Goal: Entertainment & Leisure: Consume media (video, audio)

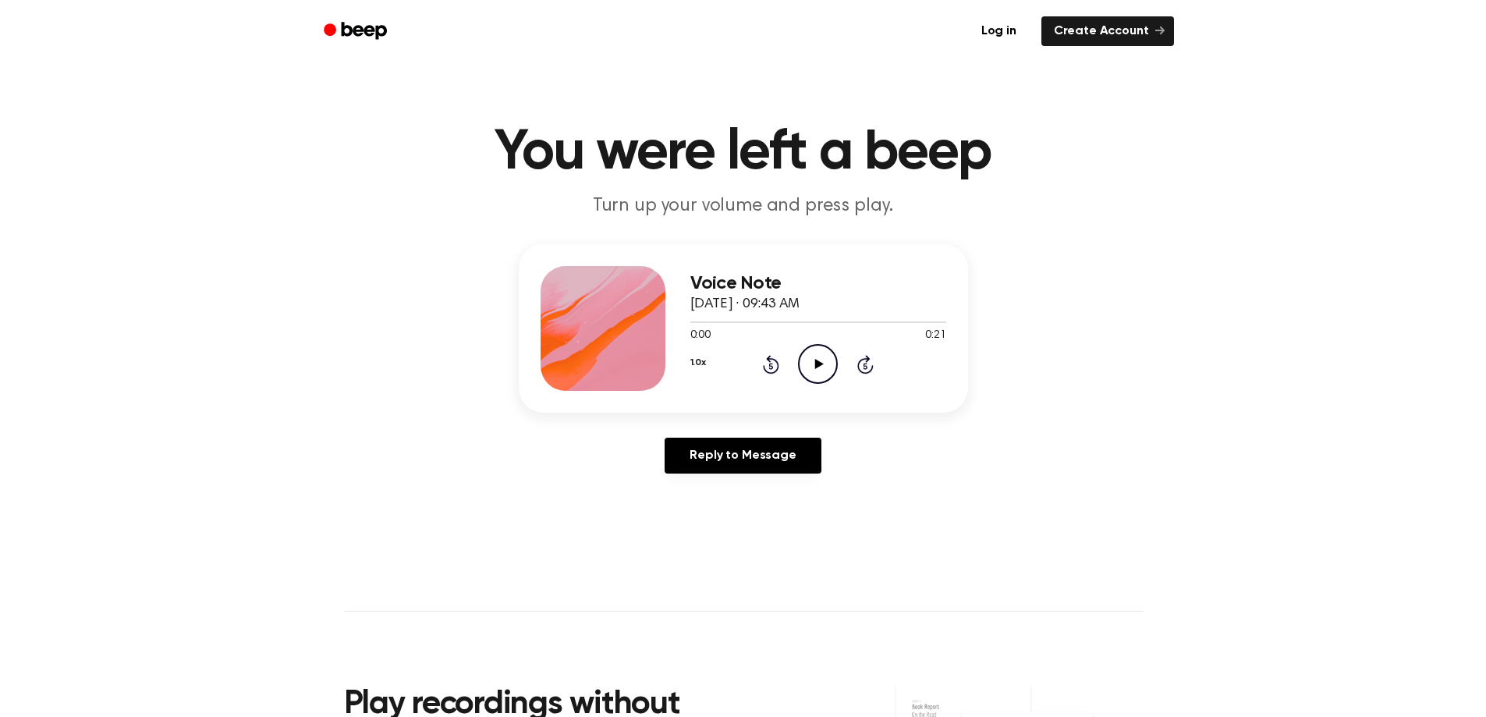
click at [811, 367] on icon "Play Audio" at bounding box center [818, 364] width 40 height 40
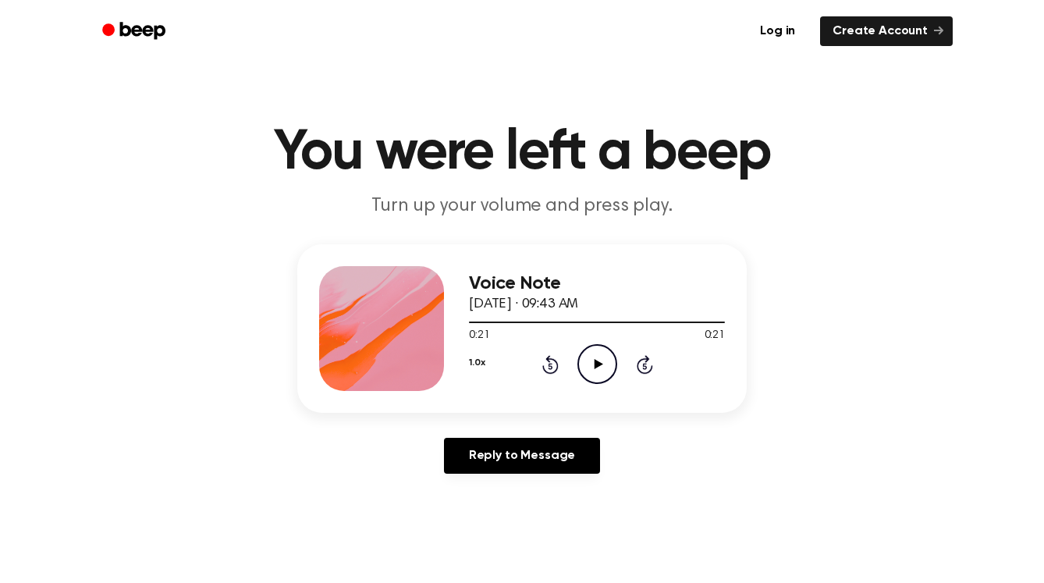
click at [548, 360] on icon at bounding box center [550, 364] width 16 height 19
click at [548, 371] on icon "Rewind 5 seconds" at bounding box center [549, 364] width 17 height 20
click at [592, 361] on icon "Play Audio" at bounding box center [597, 364] width 40 height 40
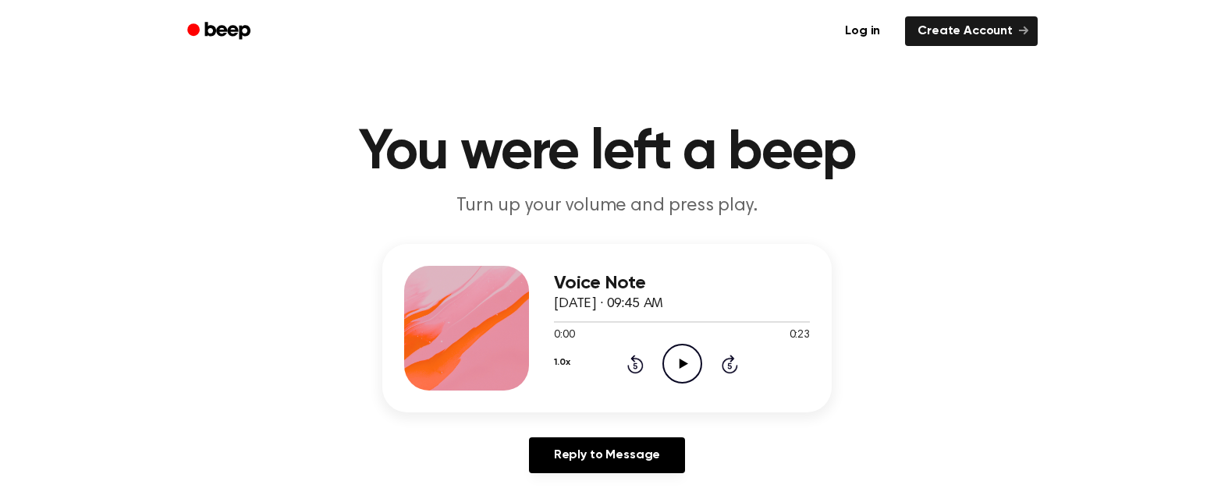
click at [677, 353] on icon "Play Audio" at bounding box center [682, 364] width 40 height 40
click at [687, 373] on icon "Pause Audio" at bounding box center [682, 364] width 40 height 40
click at [641, 372] on icon "Rewind 5 seconds" at bounding box center [634, 364] width 17 height 20
click at [685, 367] on icon "Play Audio" at bounding box center [682, 364] width 40 height 40
click at [682, 361] on icon at bounding box center [683, 364] width 9 height 10
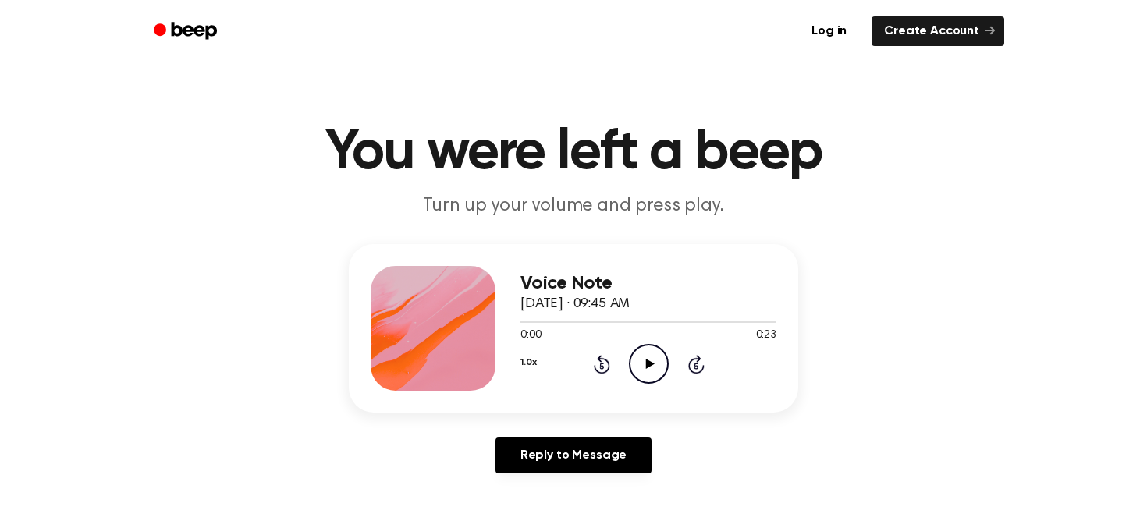
click at [636, 358] on icon "Play Audio" at bounding box center [649, 364] width 40 height 40
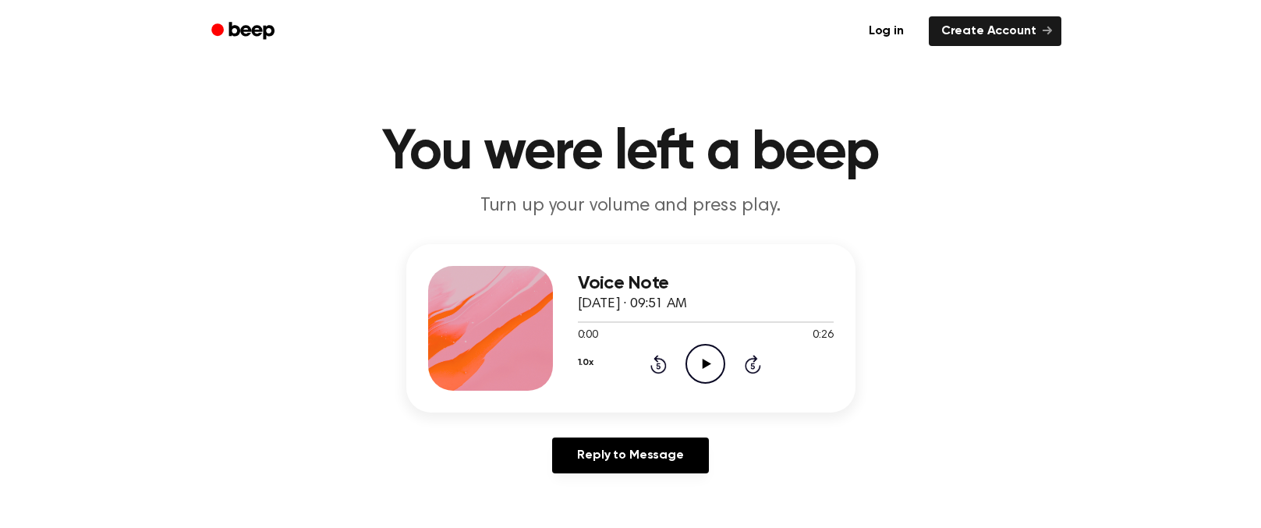
click at [710, 366] on icon "Play Audio" at bounding box center [706, 364] width 40 height 40
click at [709, 353] on icon "Play Audio" at bounding box center [706, 364] width 40 height 40
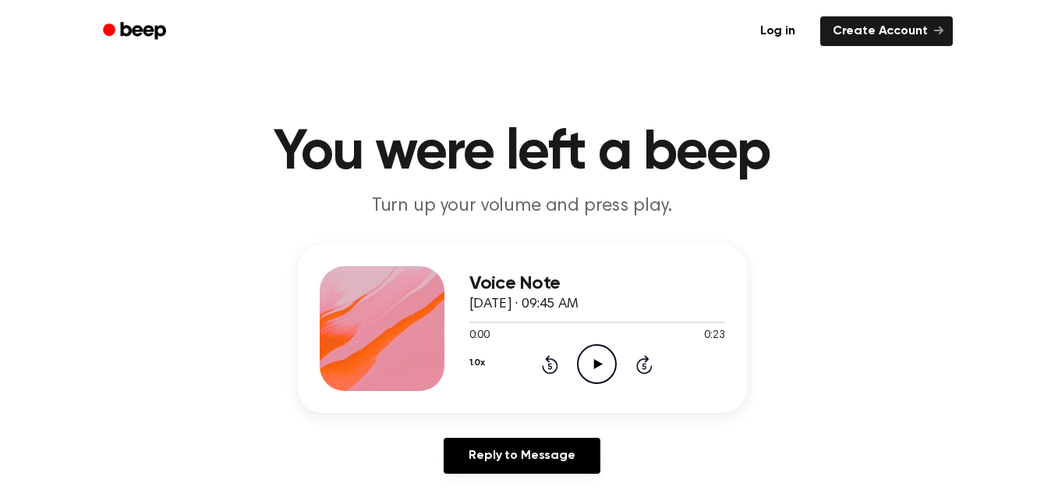
click at [597, 366] on icon at bounding box center [598, 364] width 9 height 10
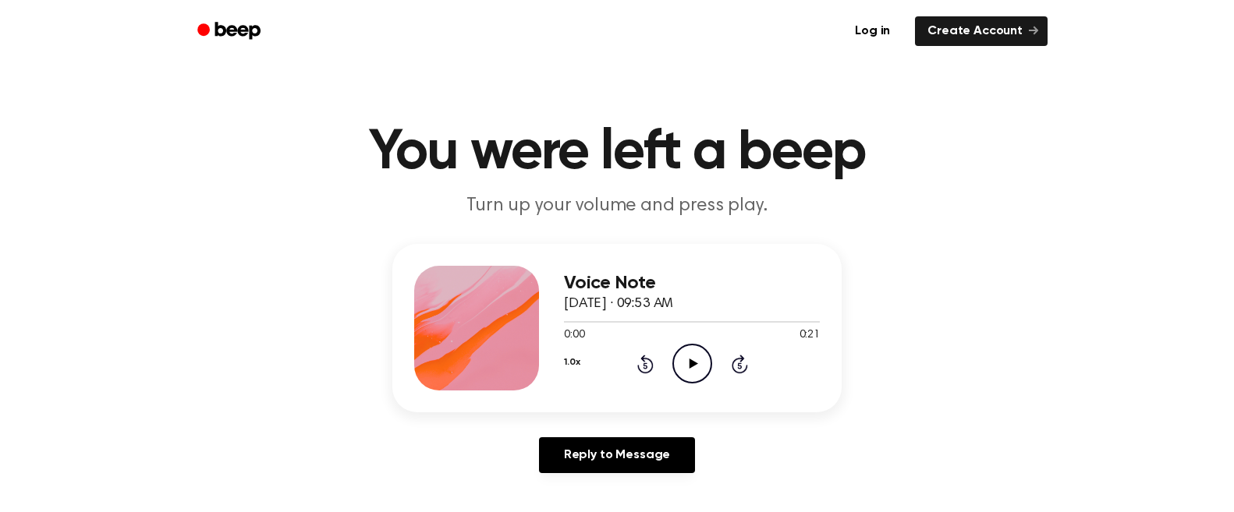
click at [690, 371] on icon "Play Audio" at bounding box center [692, 364] width 40 height 40
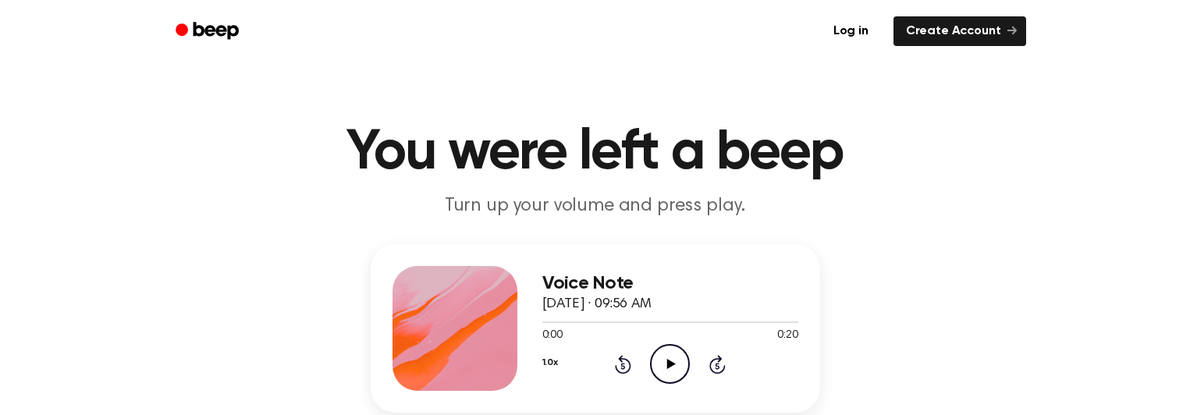
click at [667, 355] on icon "Play Audio" at bounding box center [670, 364] width 40 height 40
